Goal: Task Accomplishment & Management: Manage account settings

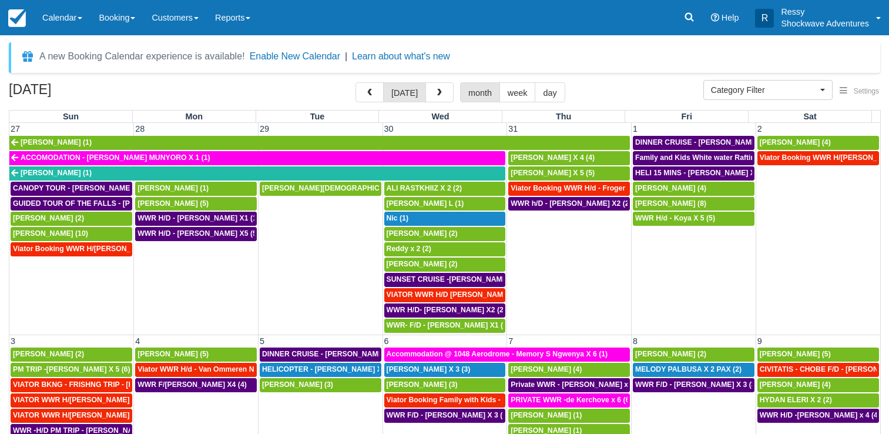
select select
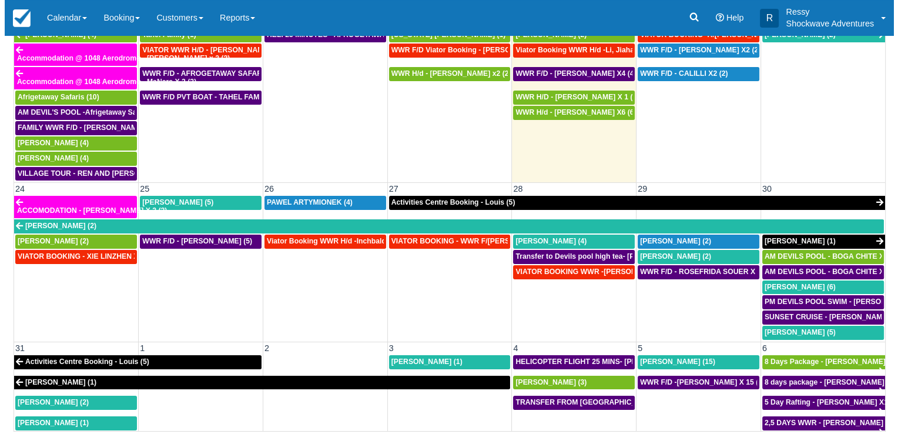
scroll to position [705, 0]
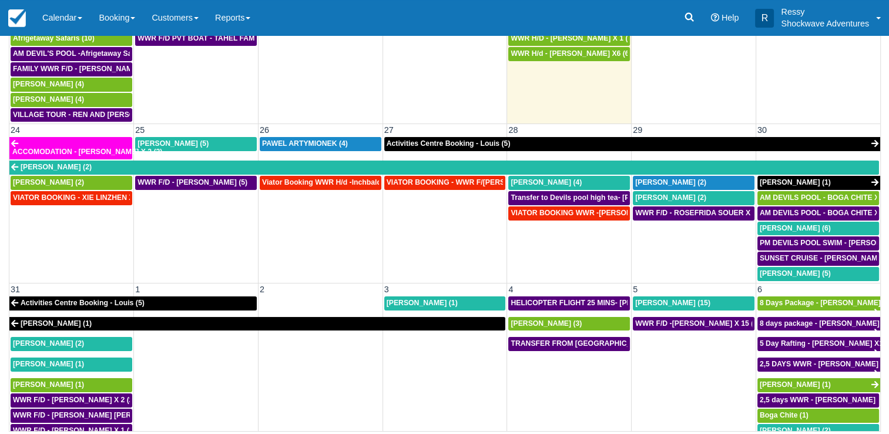
click at [452, 367] on td at bounding box center [444, 394] width 125 height 117
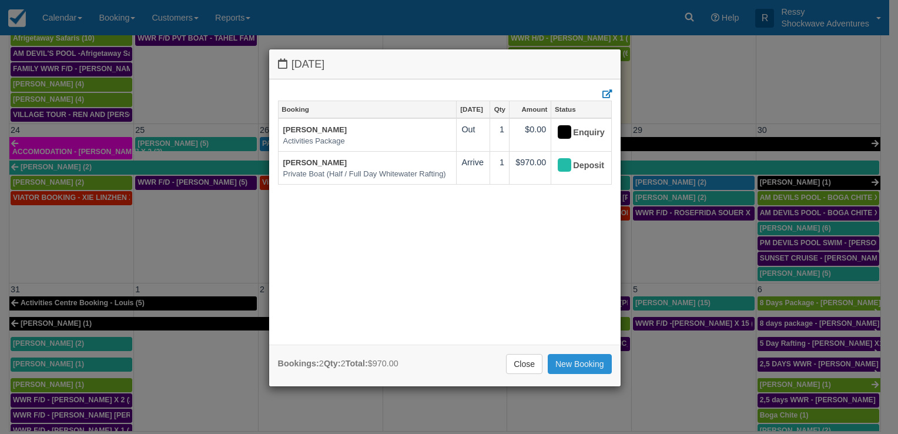
click at [566, 363] on link "New Booking" at bounding box center [579, 364] width 64 height 20
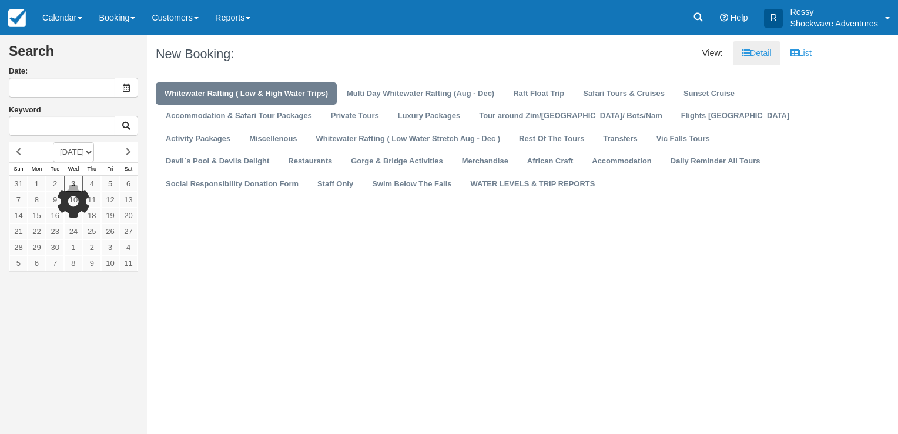
type input "[DATE]"
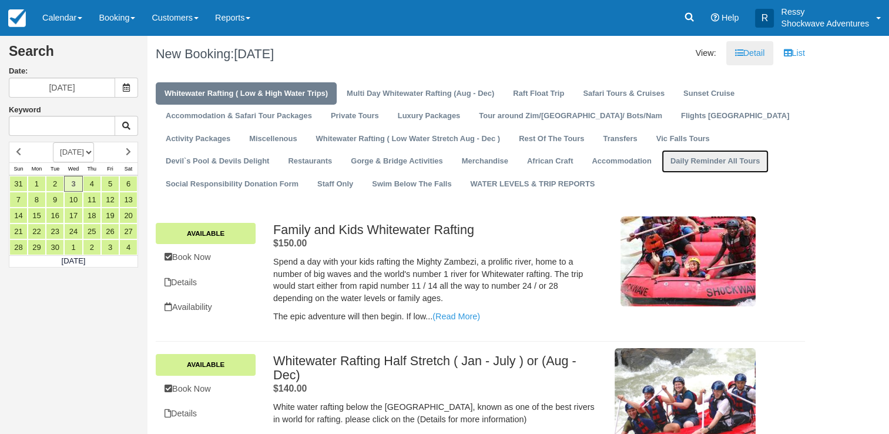
click at [661, 166] on link "Daily Reminder All Tours" at bounding box center [714, 161] width 107 height 23
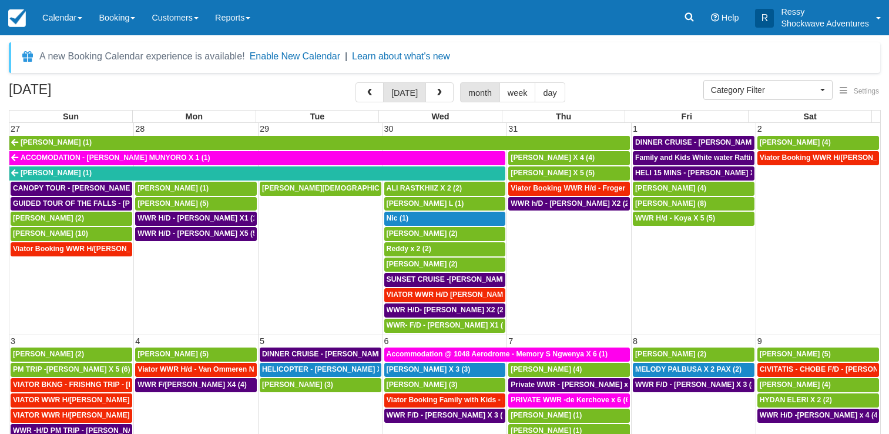
select select
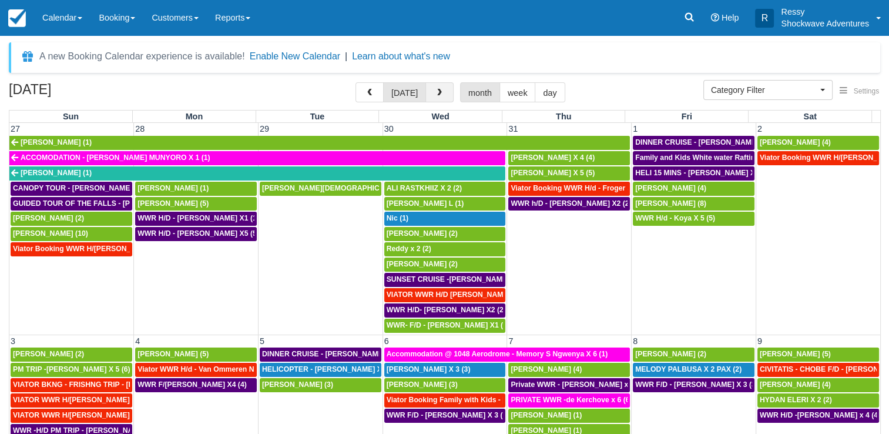
click at [431, 95] on button "button" at bounding box center [439, 92] width 28 height 20
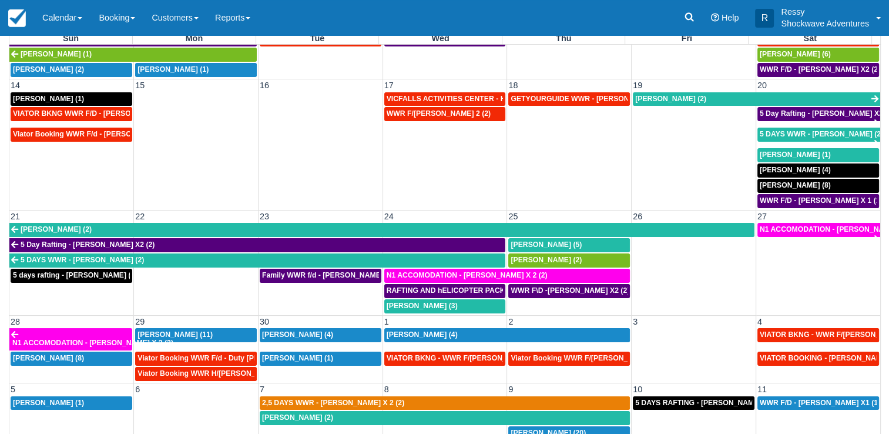
scroll to position [96, 0]
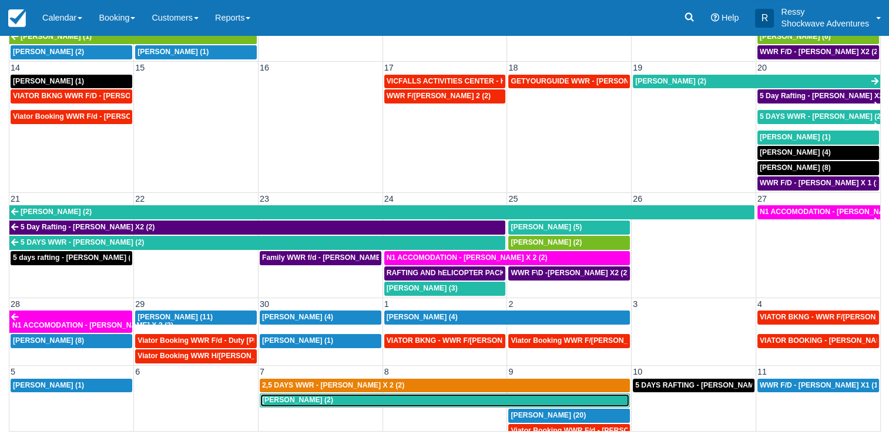
click at [398, 395] on div "Hanna Pietrus (2)" at bounding box center [444, 399] width 365 height 9
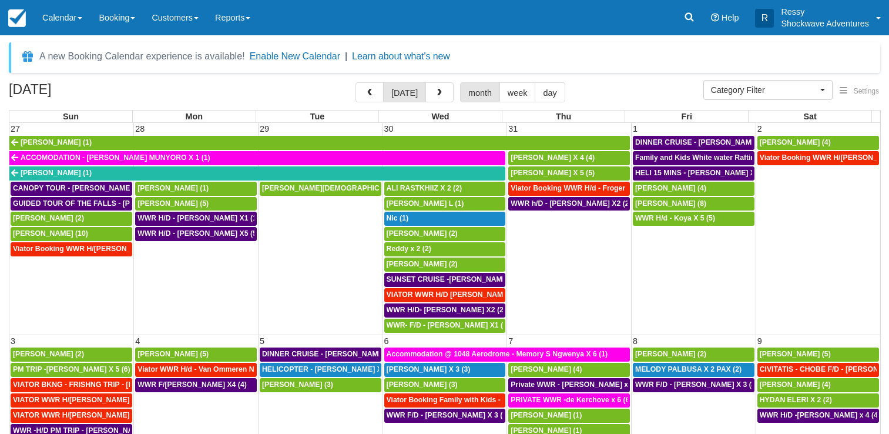
select select
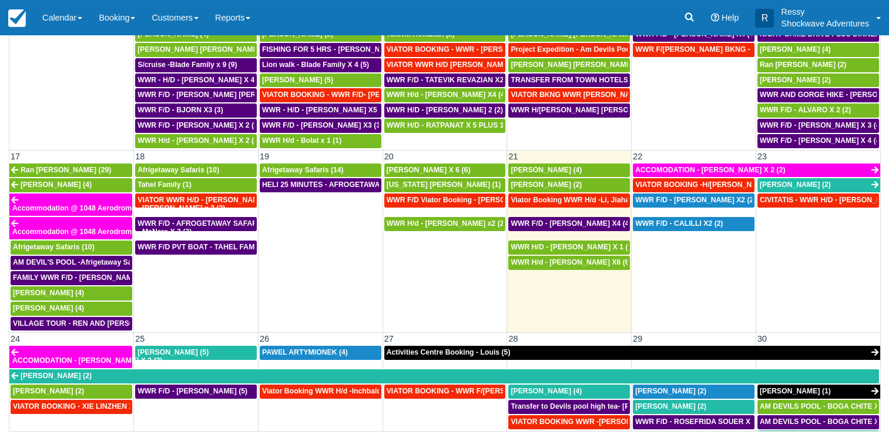
scroll to position [470, 0]
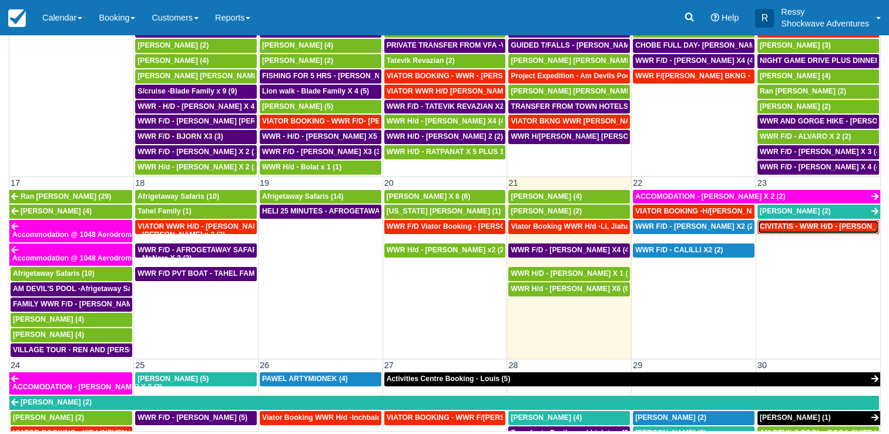
click at [780, 222] on span "CIVITATIS - WWR H/D - Juan Margenats Bigas X 12 (12)" at bounding box center [856, 226] width 193 height 8
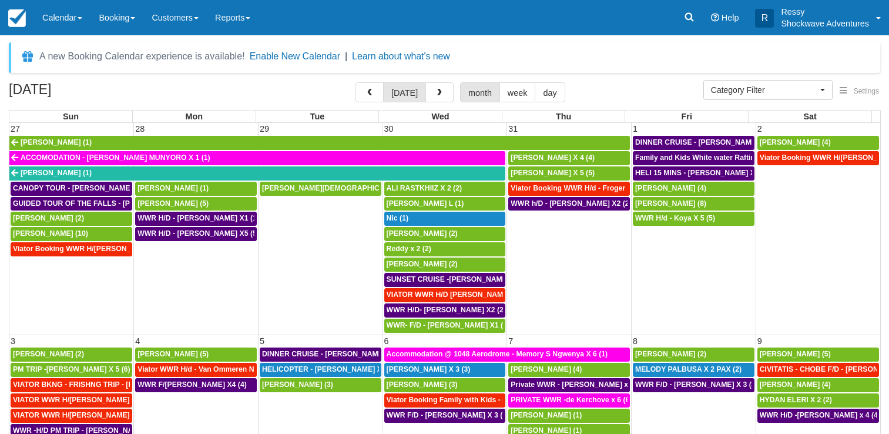
select select
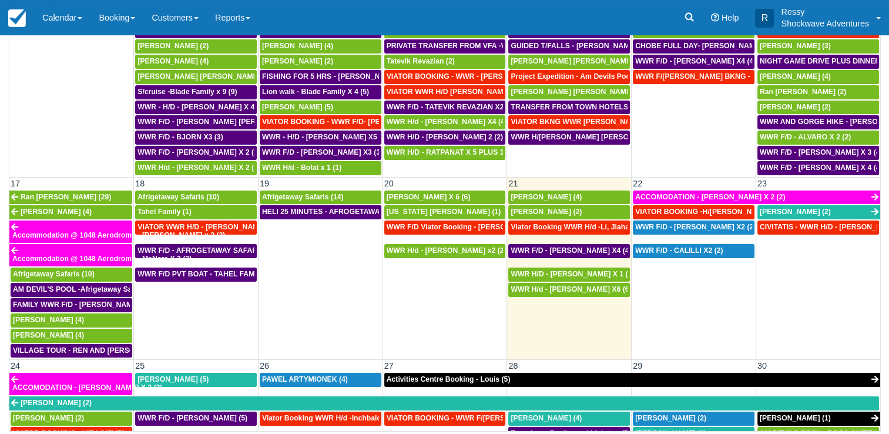
scroll to position [470, 0]
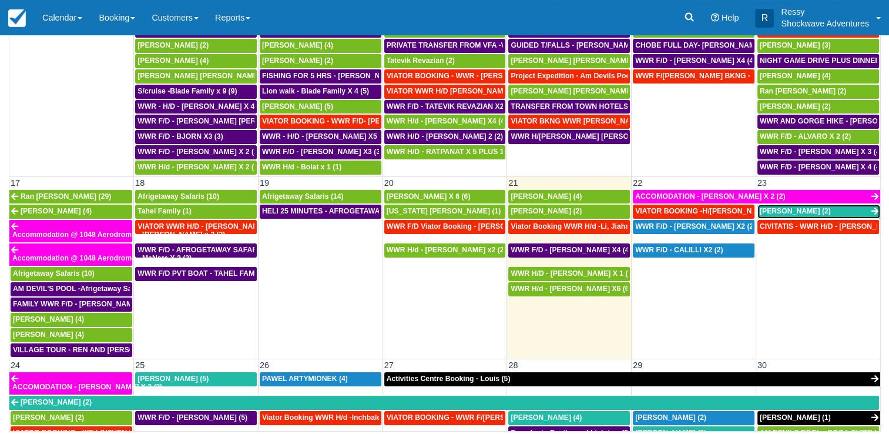
click at [817, 204] on link "Madeline (2)" at bounding box center [818, 211] width 123 height 14
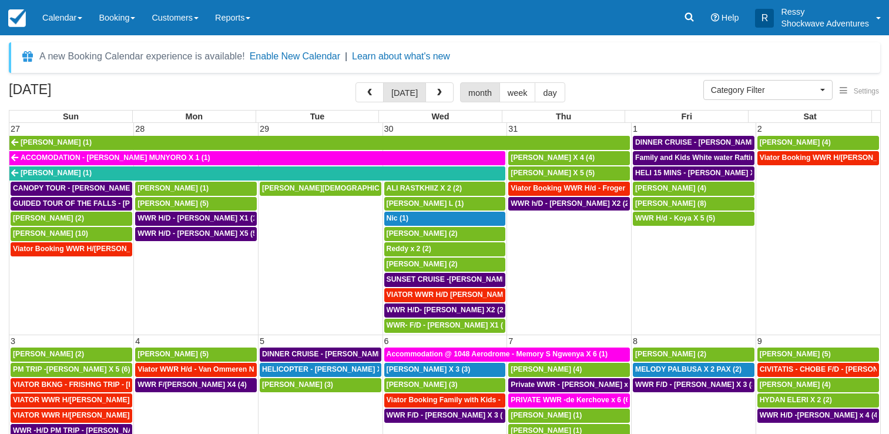
select select
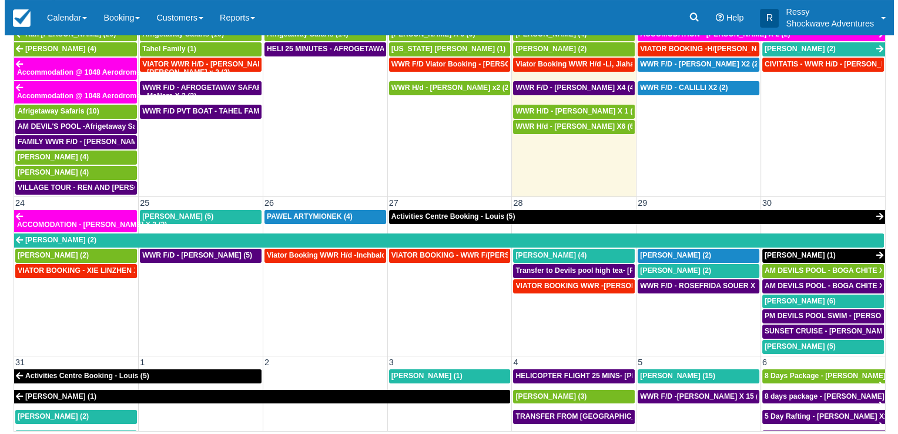
scroll to position [713, 0]
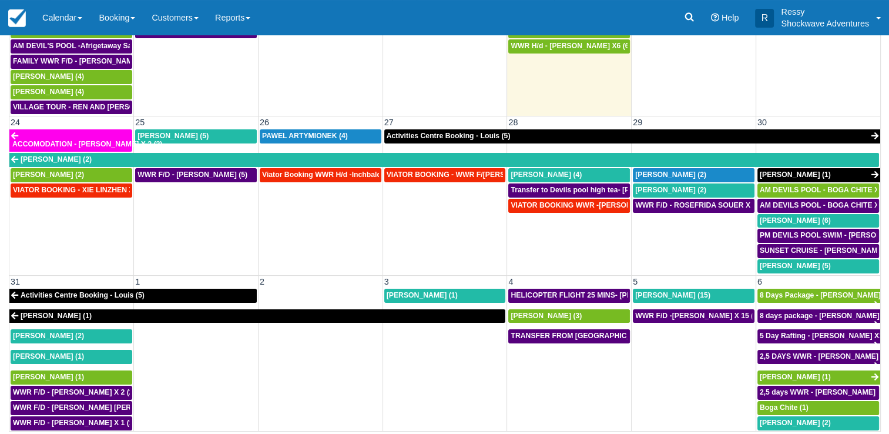
click at [459, 369] on td at bounding box center [444, 386] width 125 height 117
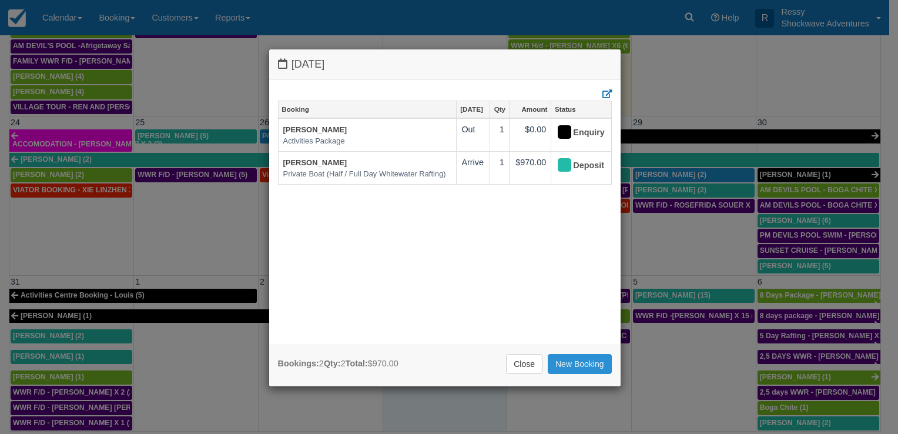
click at [573, 363] on link "New Booking" at bounding box center [579, 364] width 64 height 20
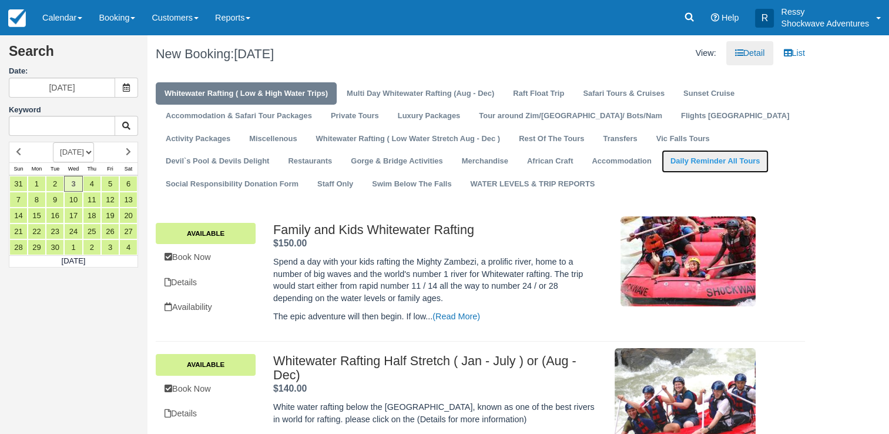
click at [661, 162] on link "Daily Reminder All Tours" at bounding box center [714, 161] width 107 height 23
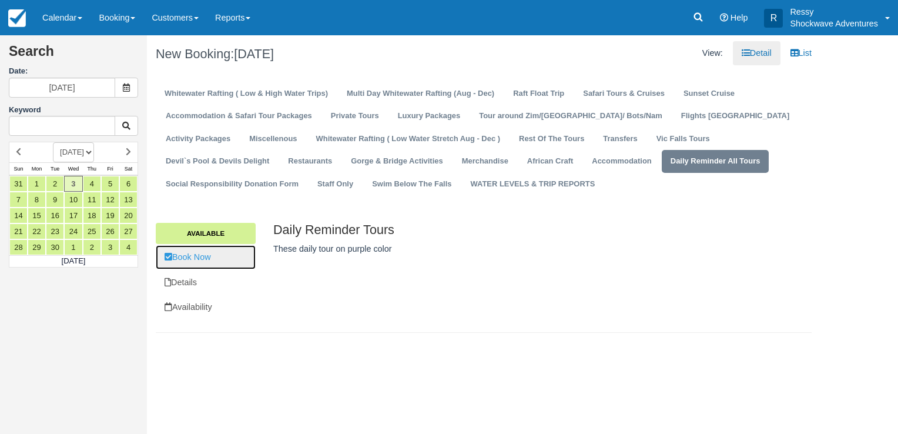
click at [204, 256] on link "Book Now" at bounding box center [206, 257] width 100 height 24
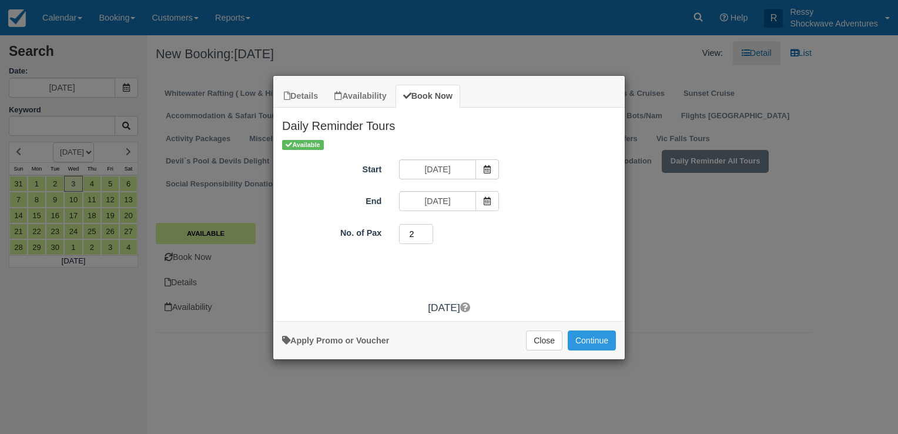
click at [428, 230] on input "2" at bounding box center [416, 234] width 34 height 20
click at [428, 230] on input "3" at bounding box center [416, 234] width 34 height 20
type input "4"
click at [428, 230] on input "4" at bounding box center [416, 234] width 34 height 20
click at [592, 340] on button "Continue" at bounding box center [591, 340] width 48 height 20
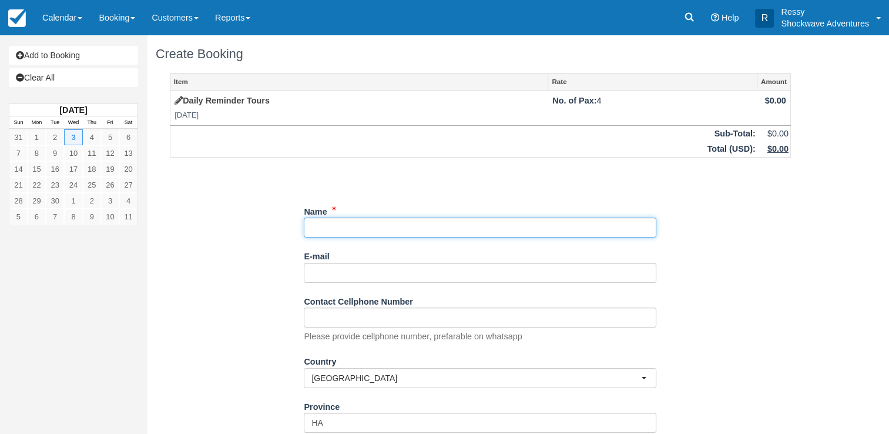
click at [427, 231] on input "Name" at bounding box center [480, 227] width 352 height 20
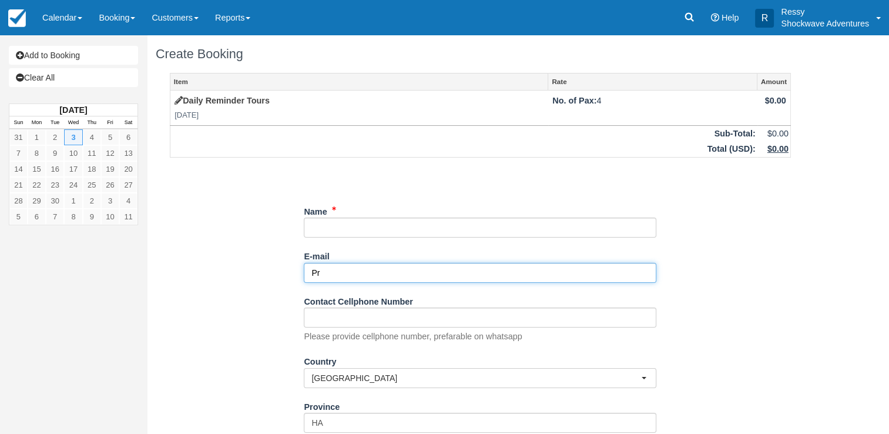
type input "P"
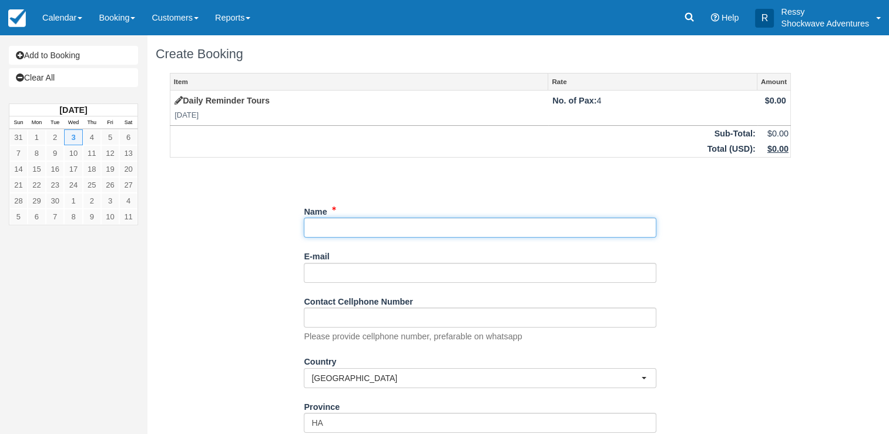
click at [357, 231] on input "Name" at bounding box center [480, 227] width 352 height 20
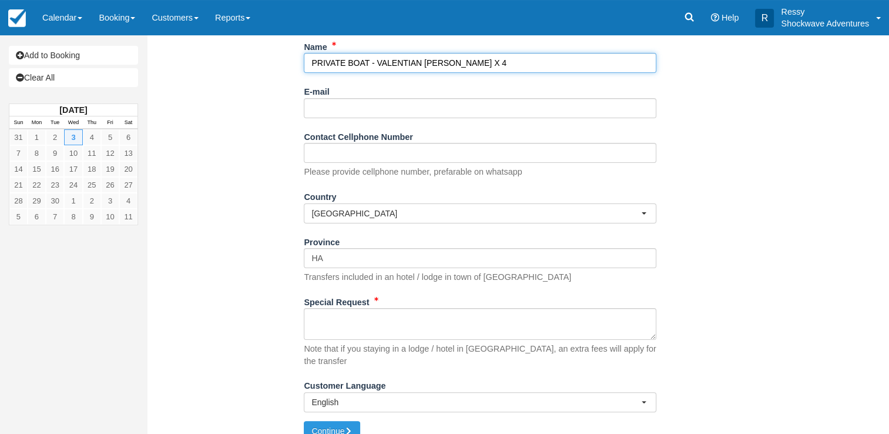
scroll to position [167, 0]
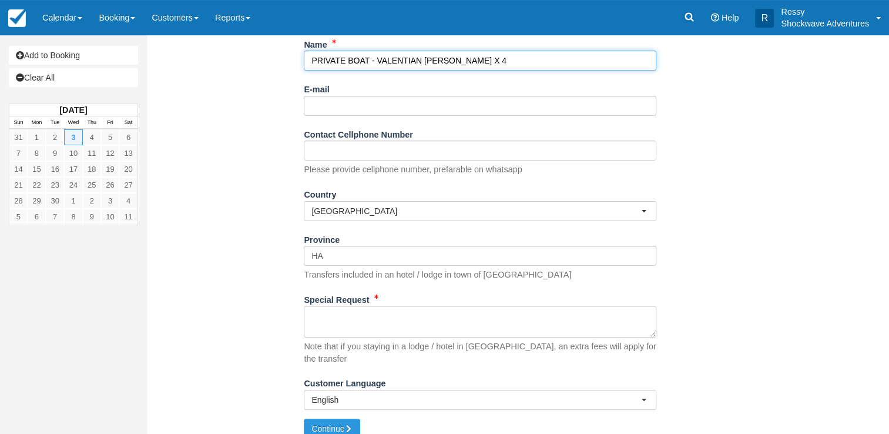
type input "PRIVATE BOAT - VALENTIAN ZENOBI X 4"
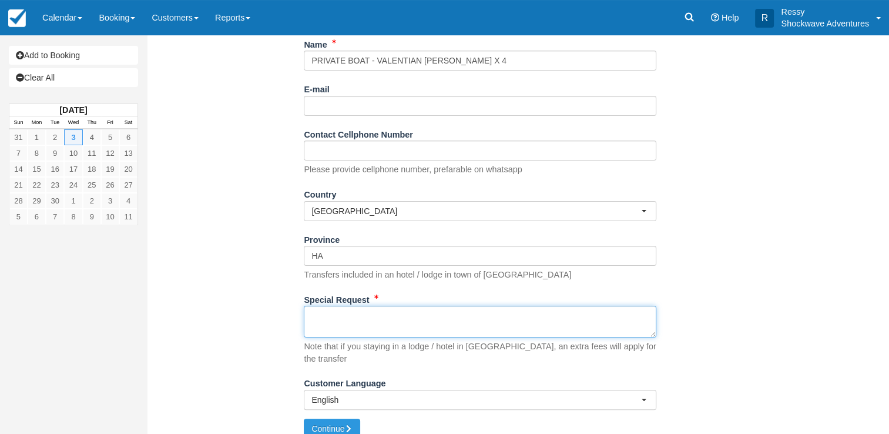
click at [338, 325] on textarea "Special Request" at bounding box center [480, 321] width 352 height 32
type textarea "INSIKA LODGE 2 KIDS AGES 10 & 16"
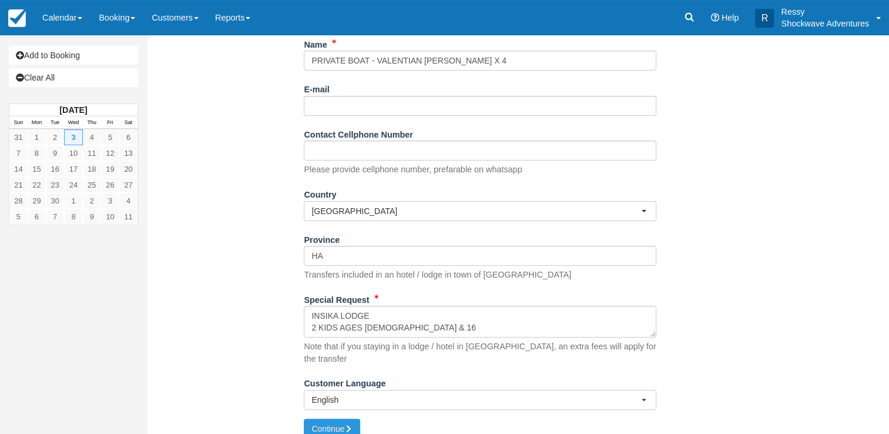
click at [232, 335] on div "Item Rate Amount Daily Reminder Tours Wed Sep 3, 2025 No. of Pax: 4 $0.00 Sub-T…" at bounding box center [480, 162] width 649 height 512
click at [322, 418] on button "Continue" at bounding box center [332, 428] width 56 height 20
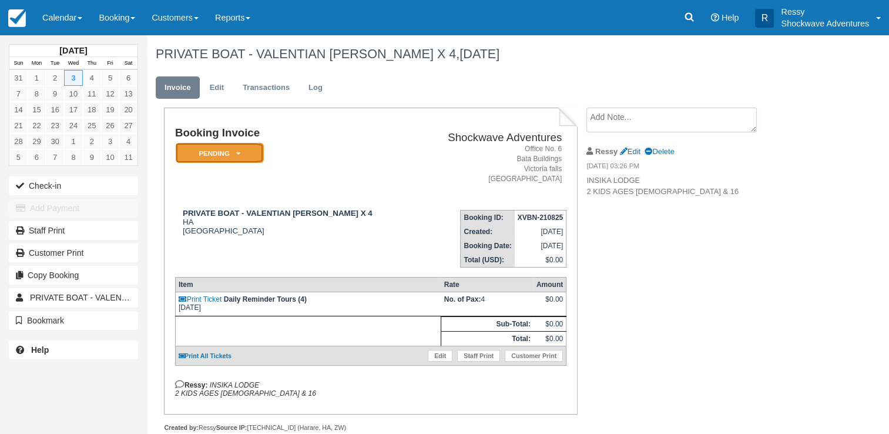
click at [243, 153] on em "Pending" at bounding box center [220, 153] width 88 height 21
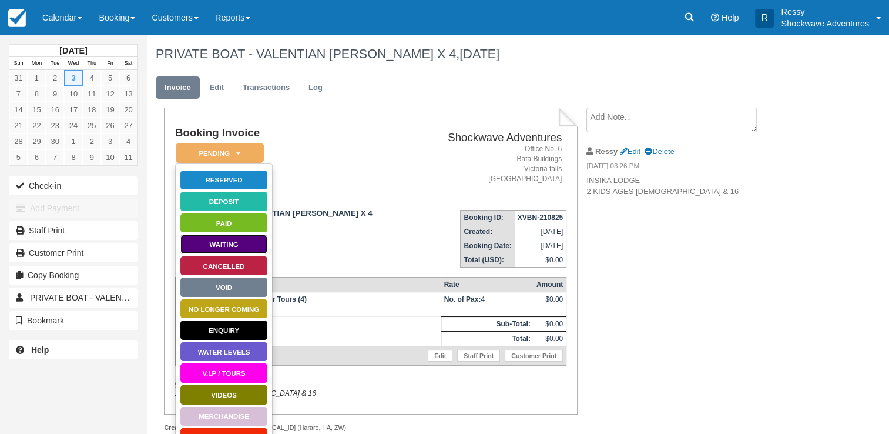
click at [251, 241] on link "Waiting" at bounding box center [224, 244] width 88 height 21
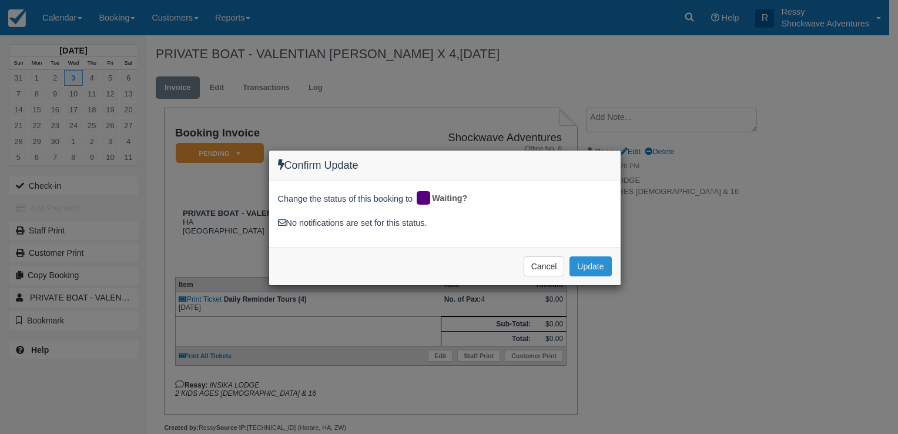
click at [590, 262] on button "Update" at bounding box center [590, 266] width 42 height 20
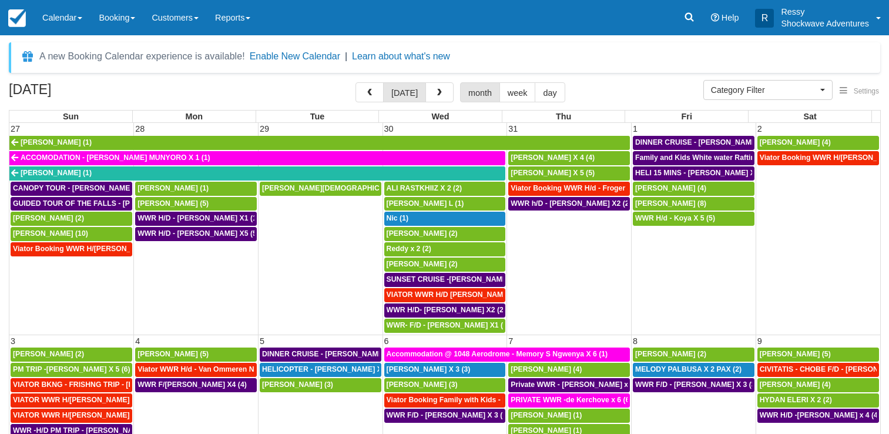
select select
click at [446, 94] on button "button" at bounding box center [439, 92] width 28 height 20
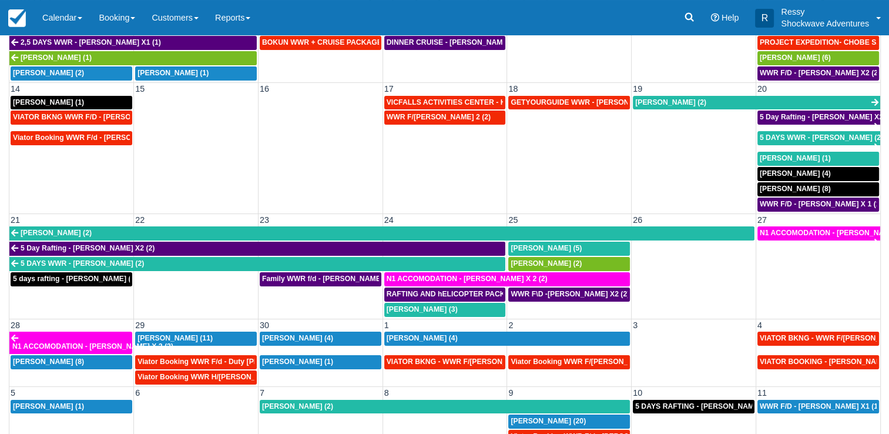
scroll to position [96, 0]
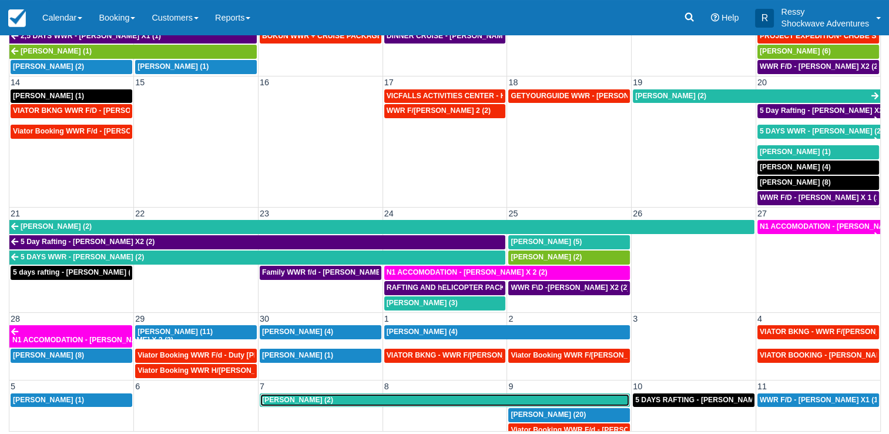
click at [348, 395] on div "Hanna Pietrus (2)" at bounding box center [444, 399] width 365 height 9
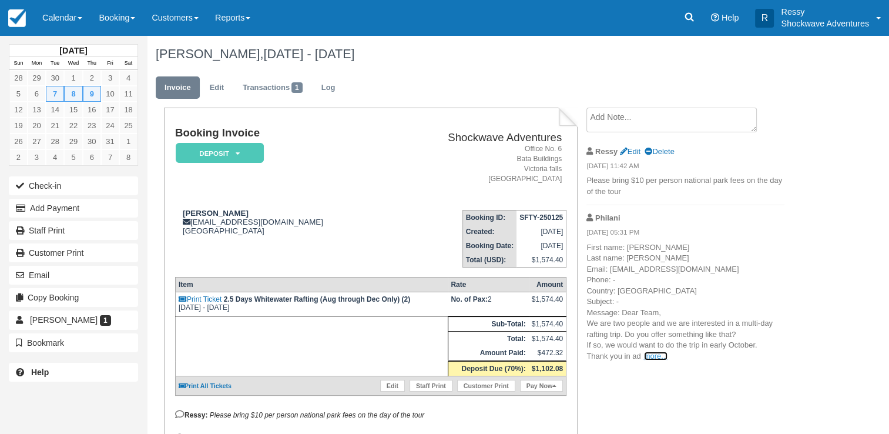
click at [659, 351] on link "more..." at bounding box center [655, 355] width 23 height 9
click at [0, 0] on span "[PERSON_NAME], and I look forward to hearing from you! Best regards, [PERSON_NA…" at bounding box center [0, 0] width 0 height 0
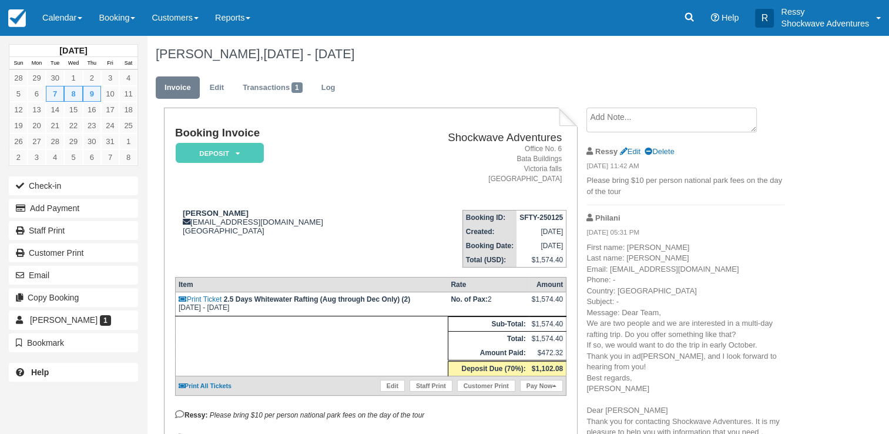
click at [671, 243] on p "First name: Hanna Last name: Pietrus Email: hanna_1982@gmx.de Phone: - Country:…" at bounding box center [685, 416] width 198 height 348
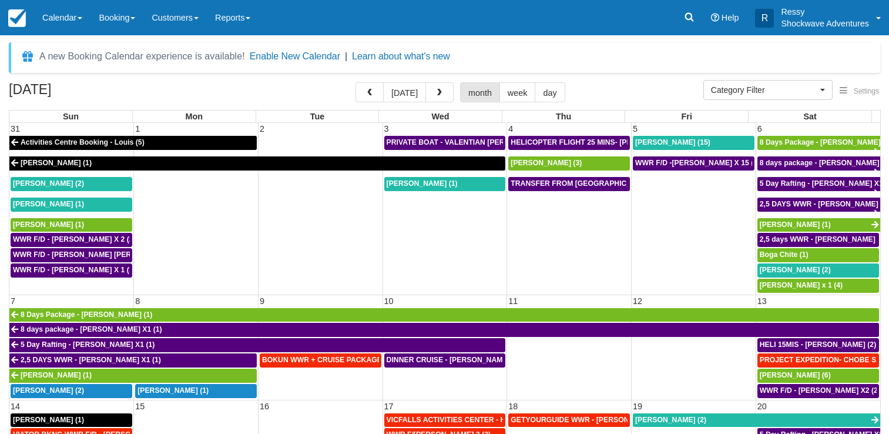
select select
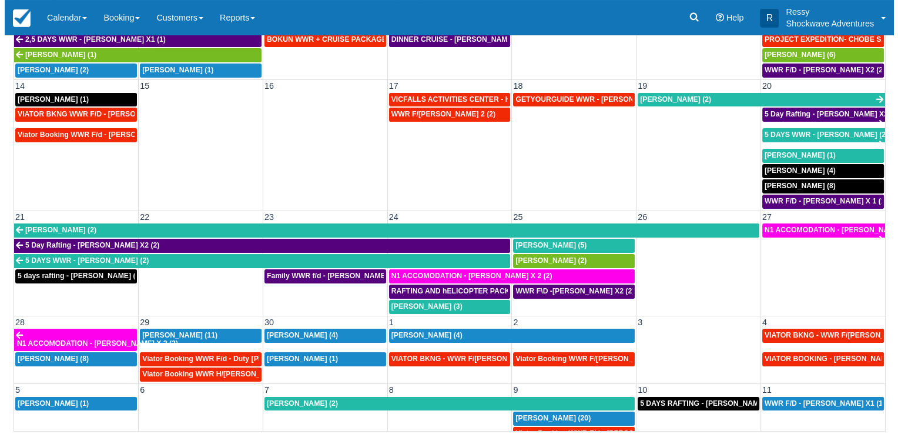
scroll to position [228, 0]
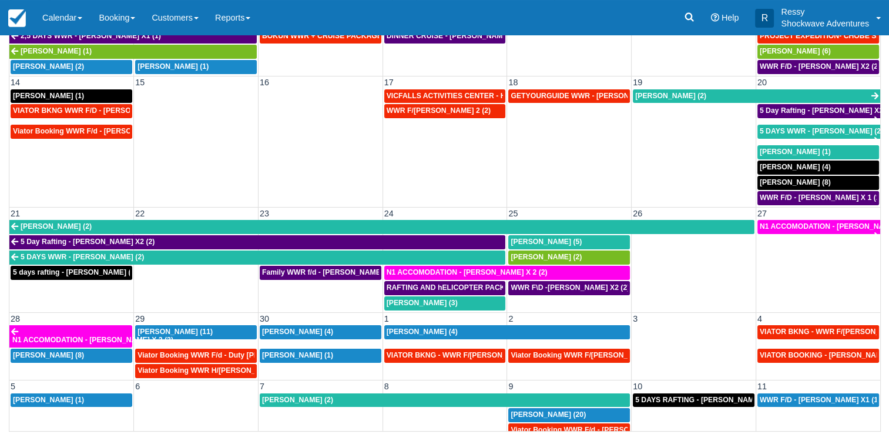
click at [341, 411] on td at bounding box center [320, 422] width 125 height 31
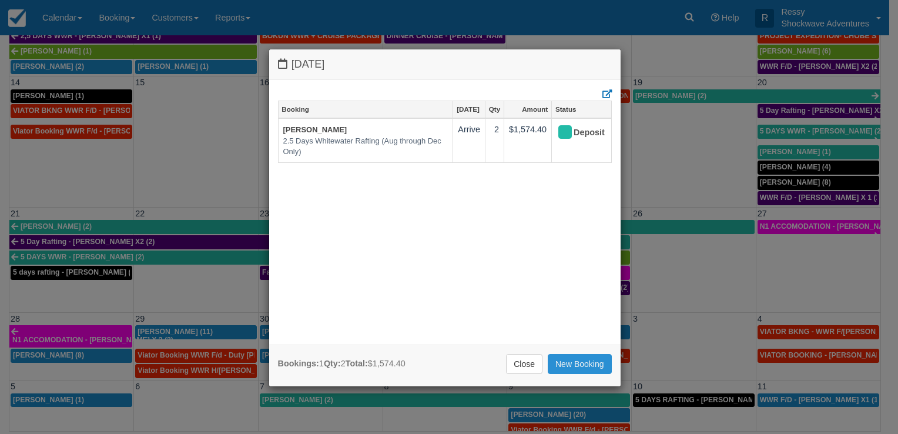
click at [584, 365] on link "New Booking" at bounding box center [579, 364] width 64 height 20
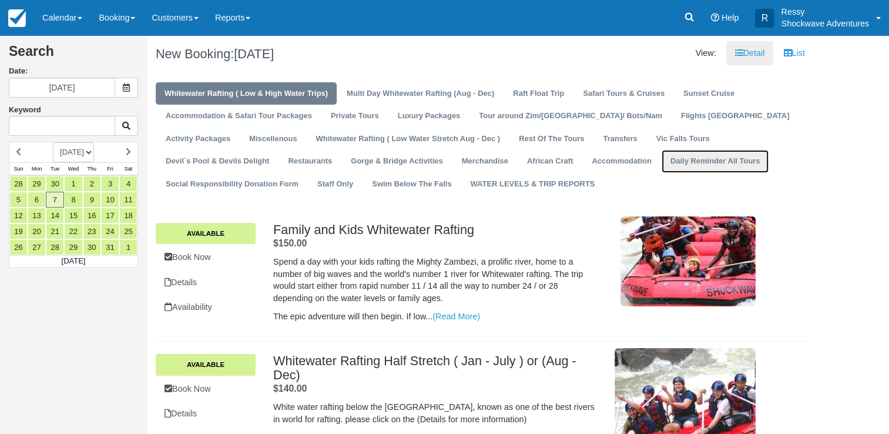
click at [661, 155] on link "Daily Reminder All Tours" at bounding box center [714, 161] width 107 height 23
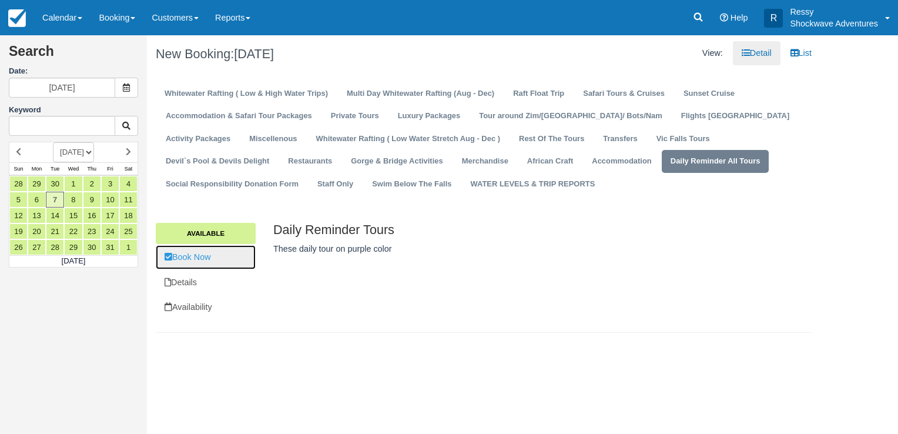
click at [229, 264] on link "Book Now" at bounding box center [206, 257] width 100 height 24
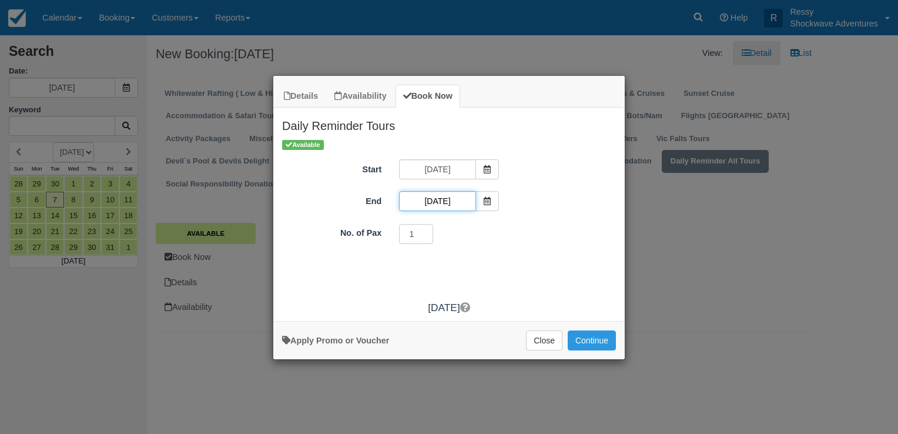
click at [437, 197] on input "10/07/25" at bounding box center [437, 201] width 76 height 20
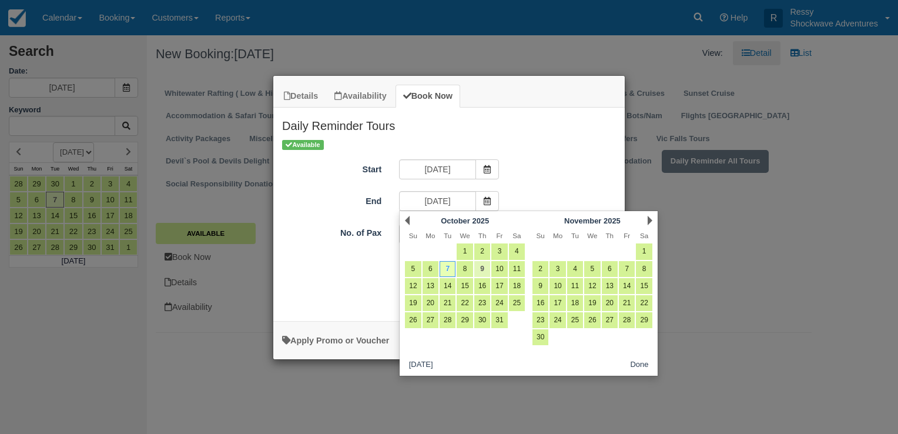
click at [484, 264] on link "9" at bounding box center [482, 269] width 16 height 16
type input "10/09/25"
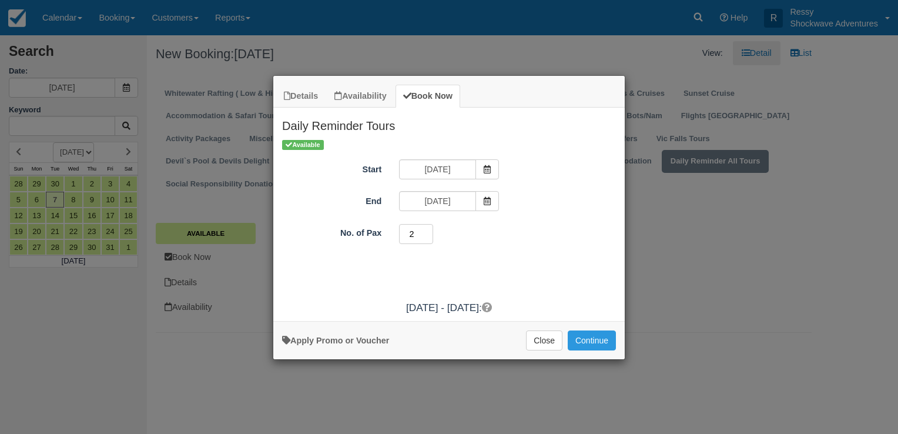
type input "2"
click at [426, 231] on input "2" at bounding box center [416, 234] width 34 height 20
click at [600, 339] on button "Continue" at bounding box center [591, 340] width 48 height 20
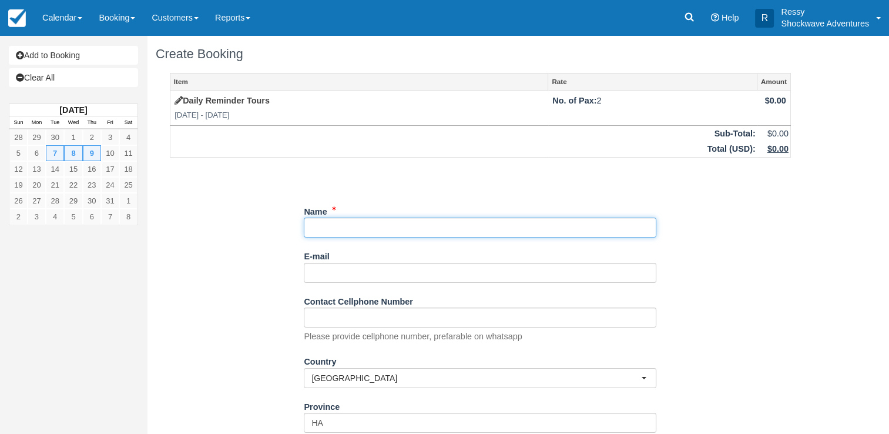
click at [346, 226] on input "Name" at bounding box center [480, 227] width 352 height 20
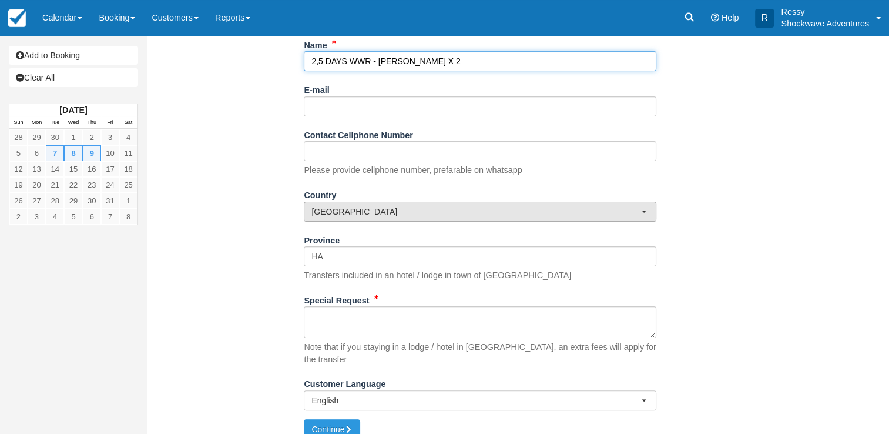
scroll to position [167, 0]
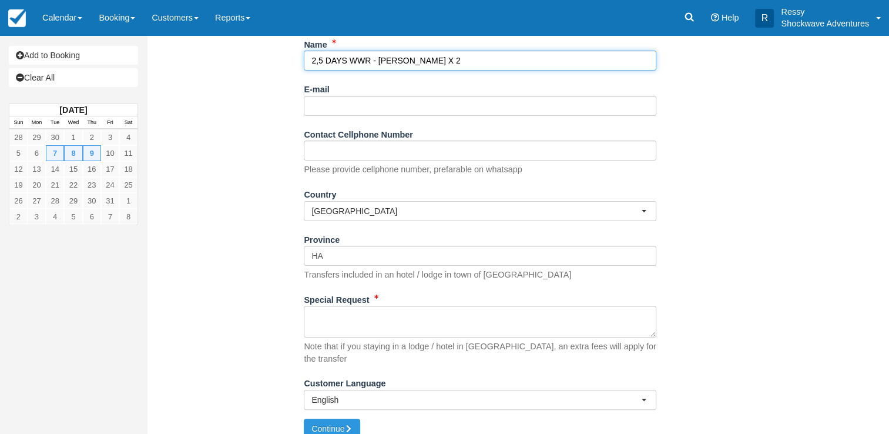
type input "2,5 DAYS WWR - [PERSON_NAME] X 2"
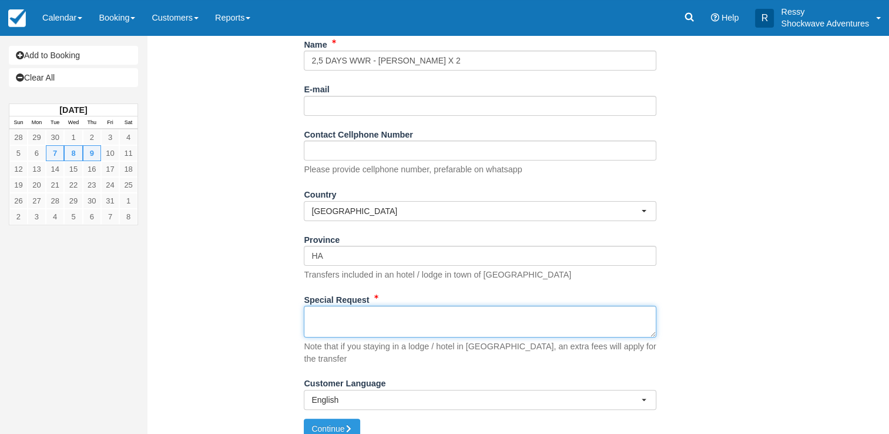
click at [315, 330] on textarea "Special Request" at bounding box center [480, 321] width 352 height 32
click at [428, 328] on textarea "Special Request" at bounding box center [480, 321] width 352 height 32
type textarea "2,5 DAYS TRIP"
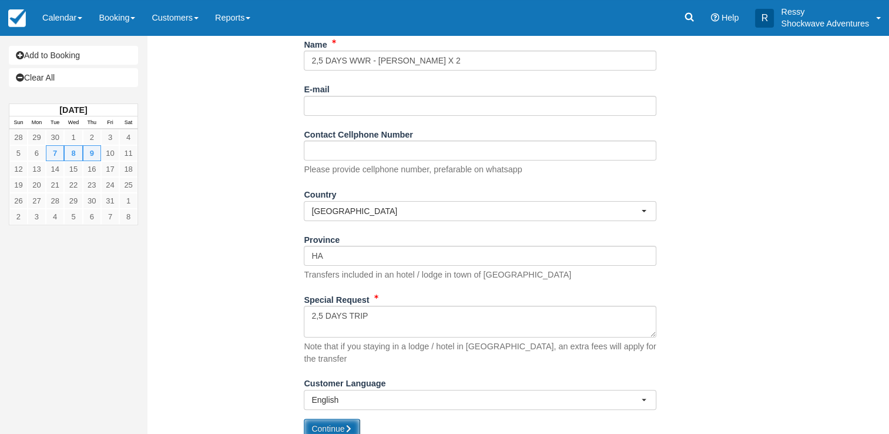
click at [344, 418] on button "Continue" at bounding box center [332, 428] width 56 height 20
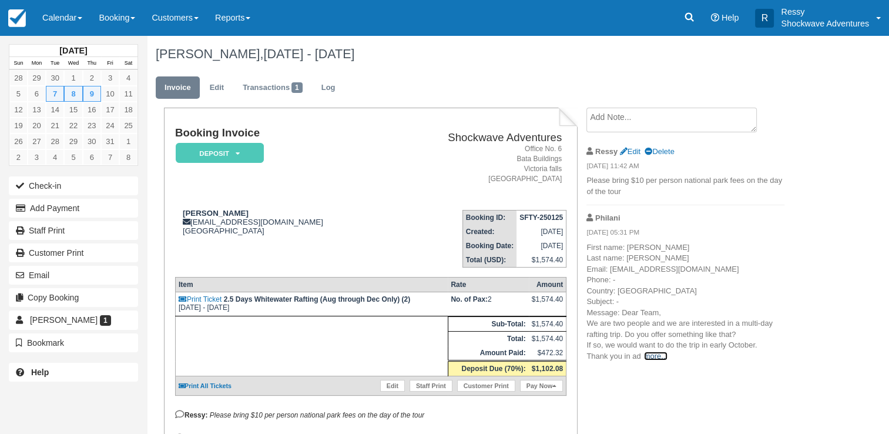
click at [646, 358] on link "more..." at bounding box center [655, 355] width 23 height 9
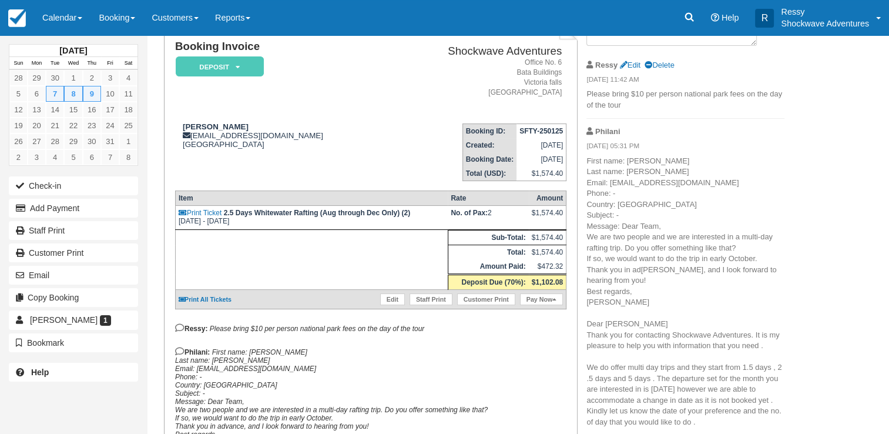
scroll to position [59, 0]
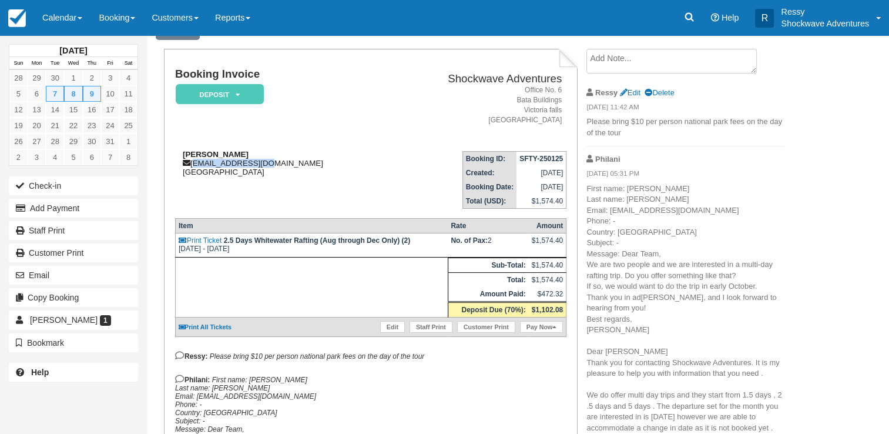
drag, startPoint x: 191, startPoint y: 162, endPoint x: 275, endPoint y: 166, distance: 84.1
click at [275, 165] on div "Hanna Pietrus hanna_1982@gmx.de Germany" at bounding box center [281, 163] width 213 height 26
copy div "hanna_1982@gmx.de"
drag, startPoint x: 340, startPoint y: 140, endPoint x: 325, endPoint y: 137, distance: 15.0
click at [325, 137] on td "Booking Invoice Deposit   Pending Reserved Paid Waiting Cancelled NO LONGER COM…" at bounding box center [281, 104] width 213 height 73
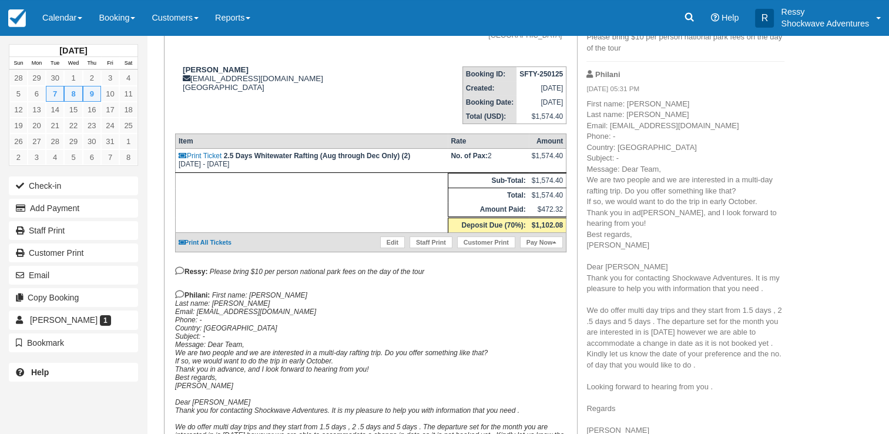
scroll to position [117, 0]
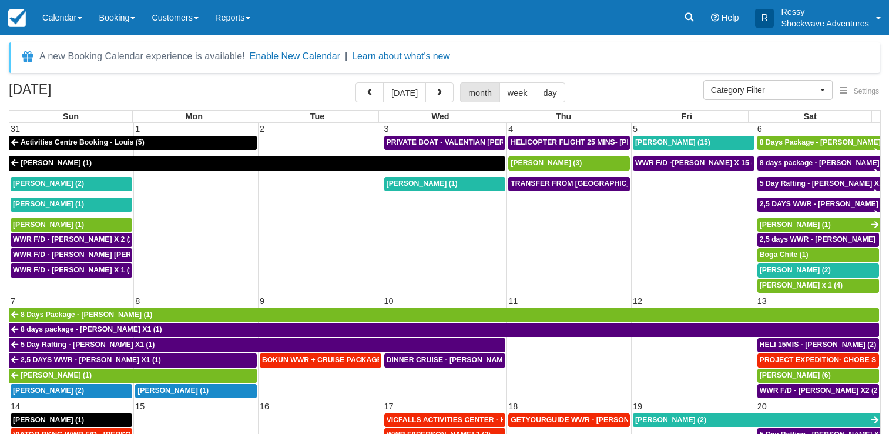
select select
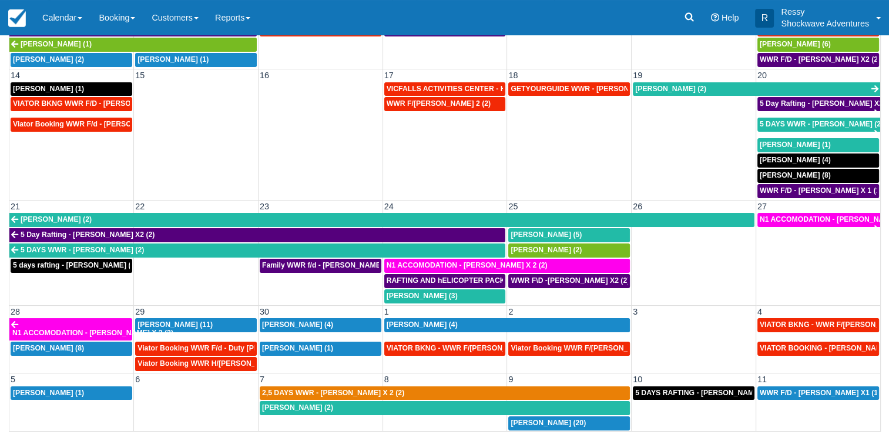
scroll to position [243, 0]
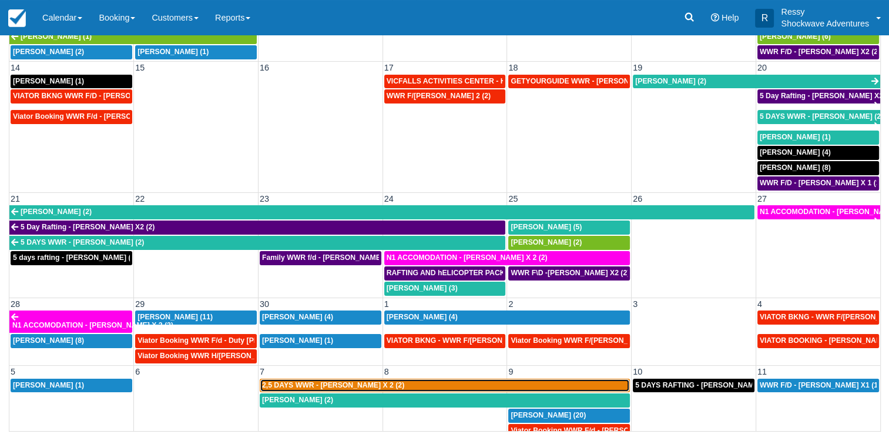
click at [464, 381] on div "2,5 DAYS WWR - [PERSON_NAME] X 2 (2)" at bounding box center [444, 385] width 365 height 9
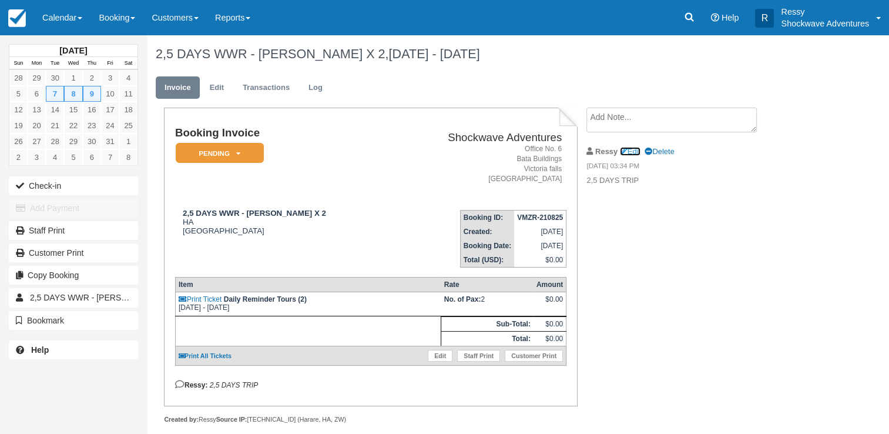
click at [627, 152] on link "Edit" at bounding box center [630, 151] width 21 height 9
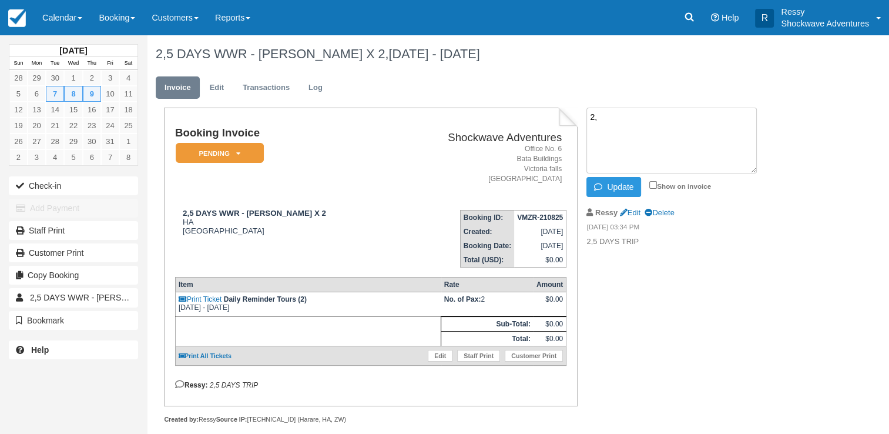
type textarea "2"
type textarea "Hotel :TBA"
click at [601, 183] on icon "button" at bounding box center [600, 187] width 13 height 8
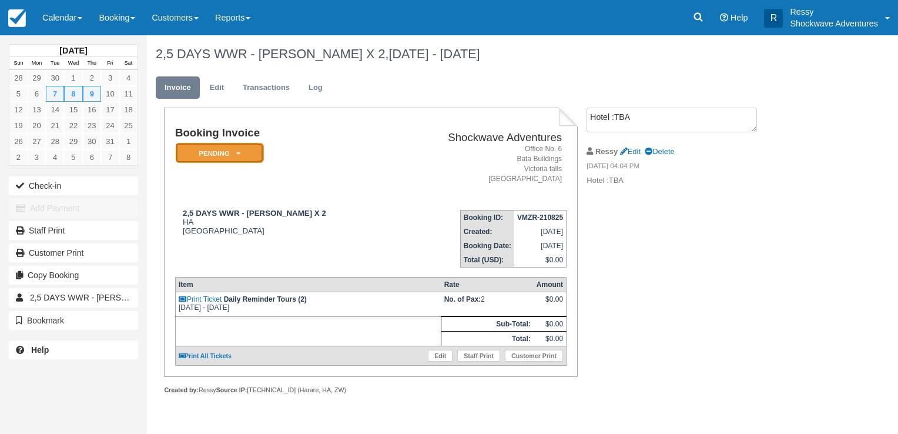
click at [228, 154] on em "Pending" at bounding box center [220, 153] width 88 height 21
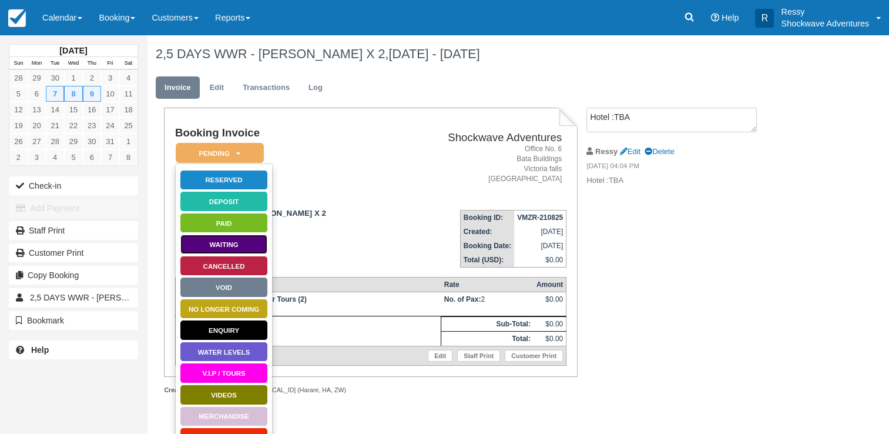
click at [236, 244] on link "Waiting" at bounding box center [224, 244] width 88 height 21
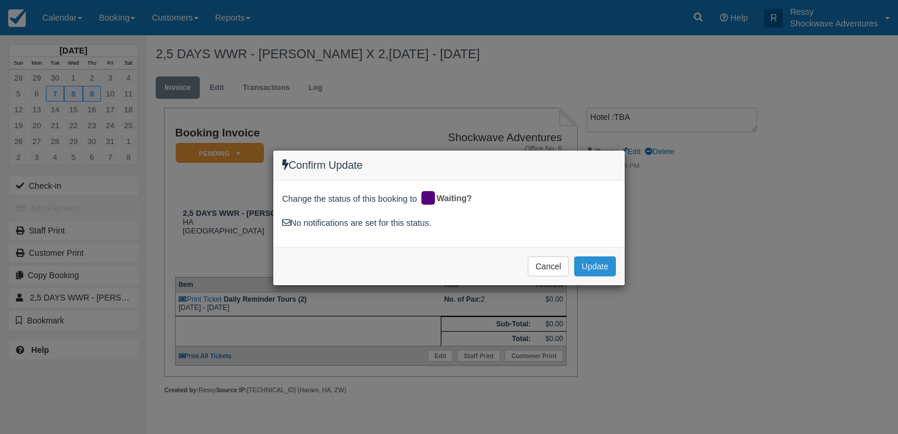
click at [600, 267] on button "Update" at bounding box center [595, 266] width 42 height 20
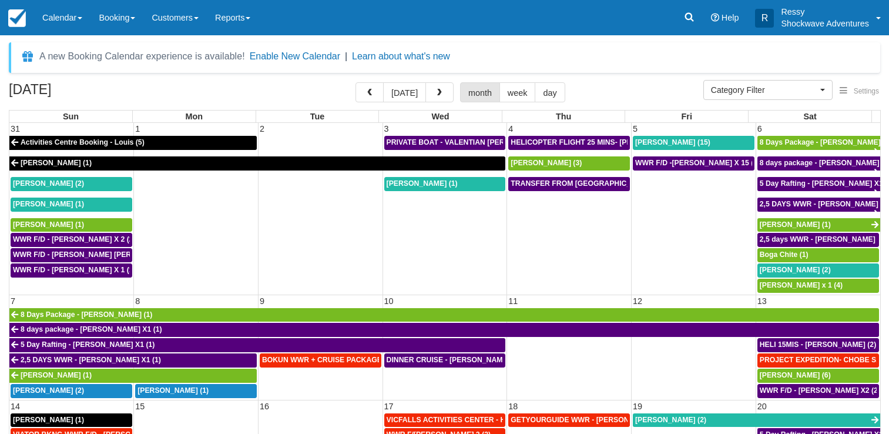
select select
